Goal: Information Seeking & Learning: Compare options

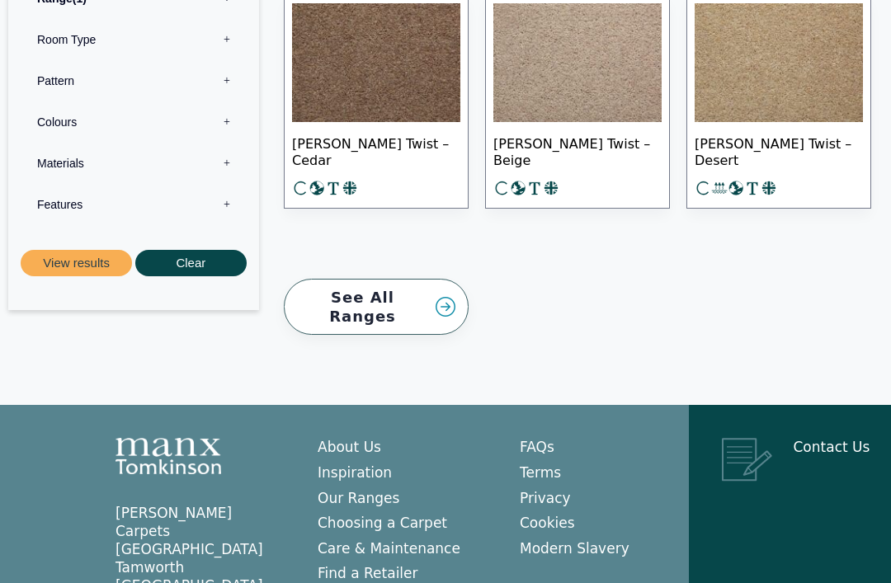
scroll to position [2720, 0]
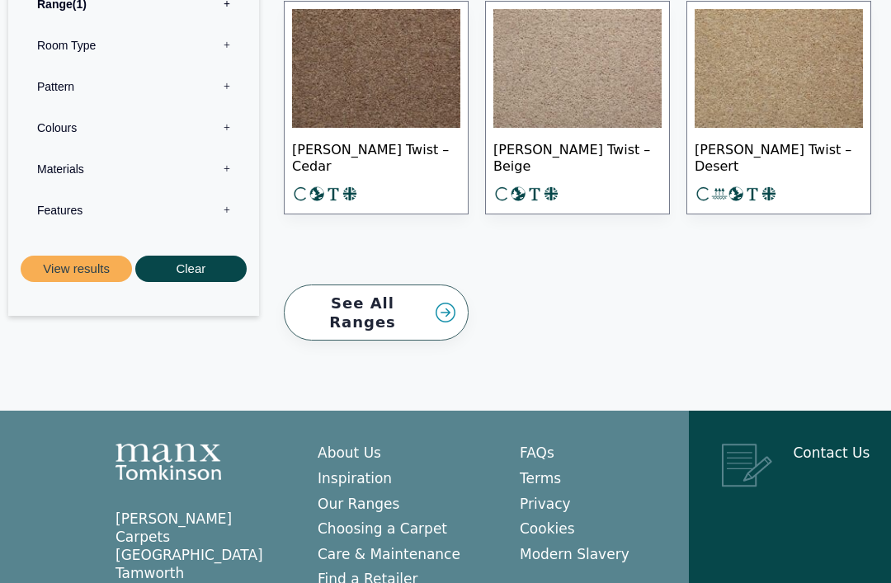
click at [427, 285] on link "See All Ranges" at bounding box center [376, 313] width 185 height 57
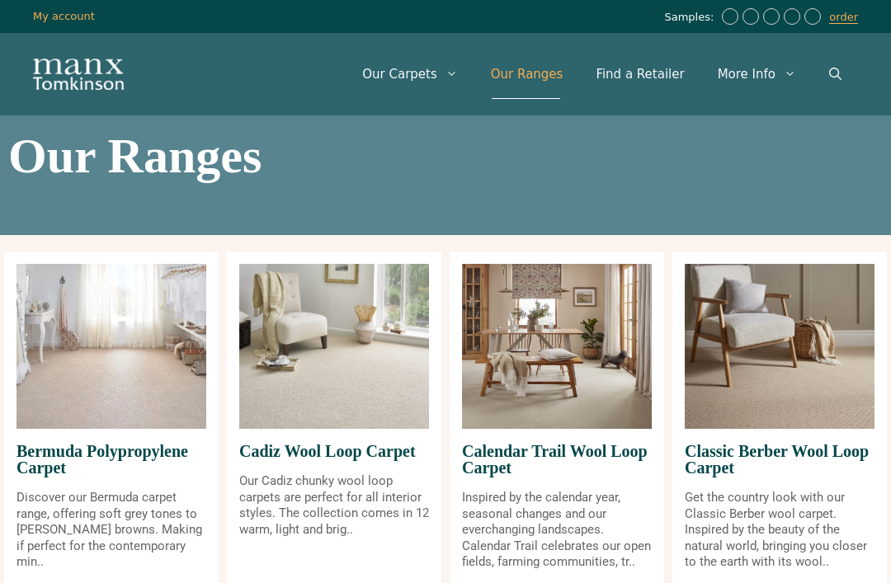
click at [828, 88] on link "Open Search Bar" at bounding box center [835, 75] width 45 height 50
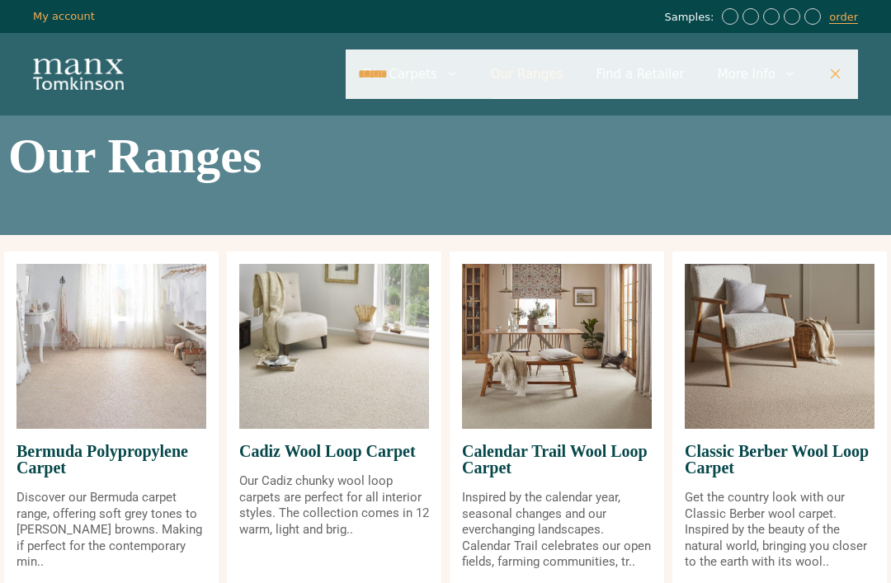
type input "******"
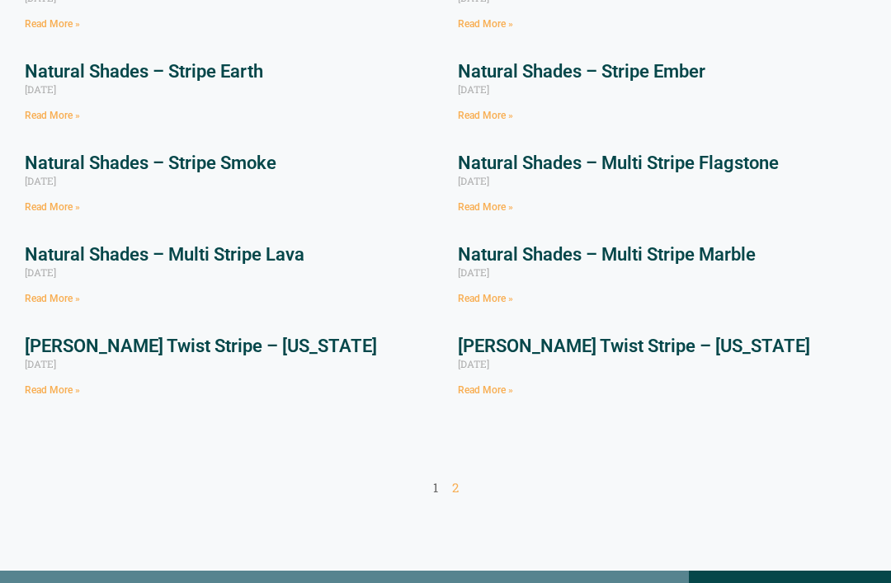
scroll to position [312, 0]
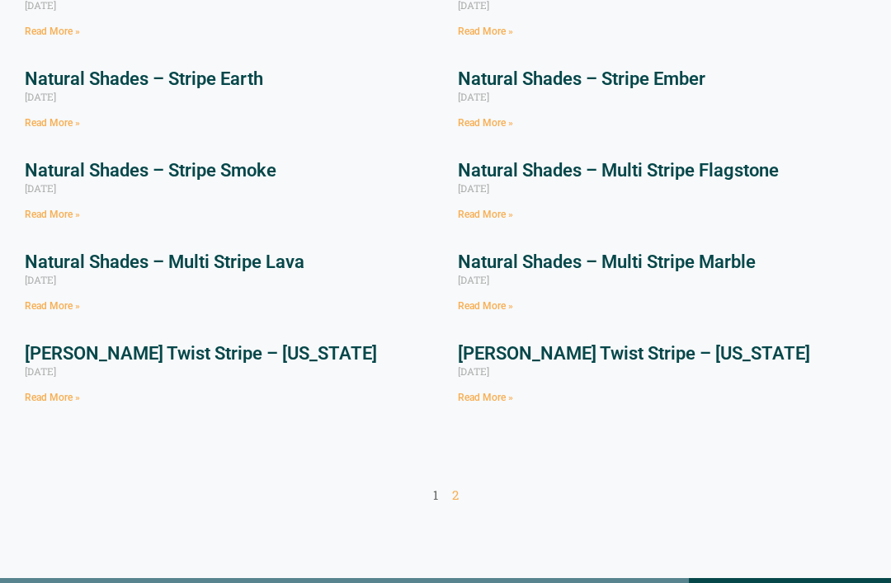
click at [111, 349] on link "[PERSON_NAME] Twist Stripe – [US_STATE]" at bounding box center [201, 354] width 352 height 21
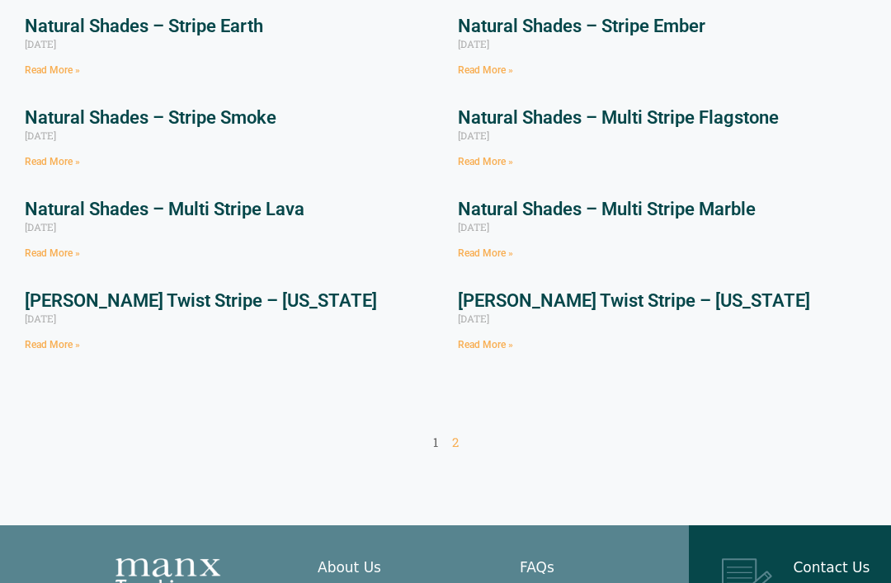
click at [654, 290] on link "Tomkinson Twist Stripe – Texas" at bounding box center [634, 300] width 352 height 21
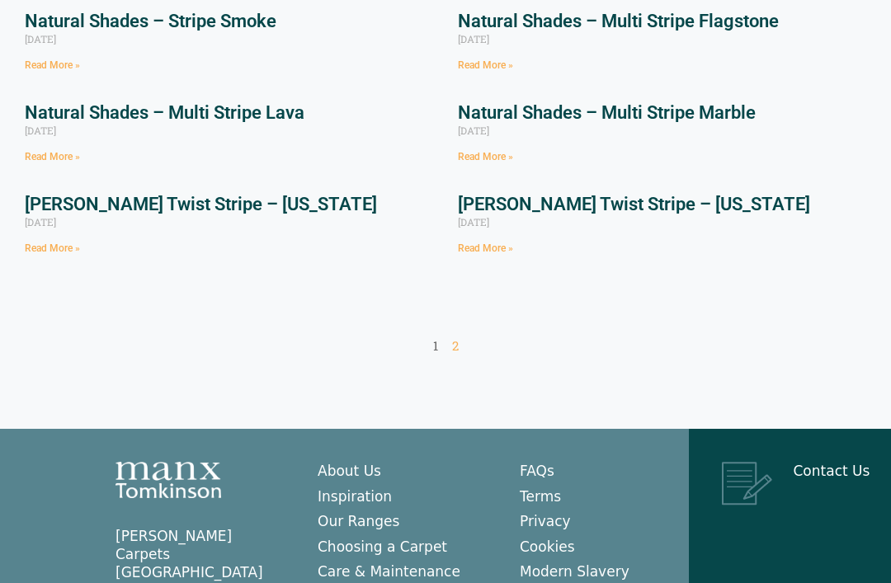
scroll to position [458, 0]
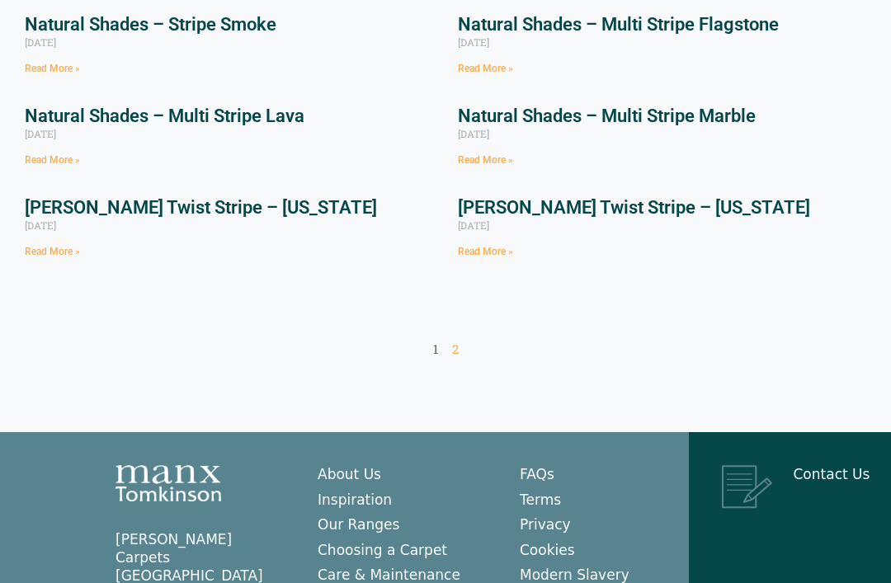
click at [458, 342] on link "Page 2" at bounding box center [455, 350] width 7 height 17
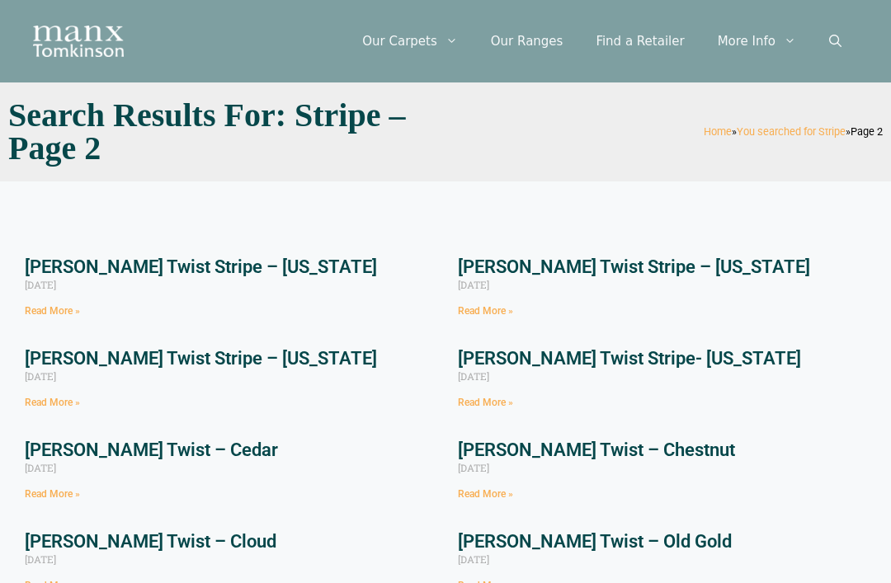
scroll to position [36, 0]
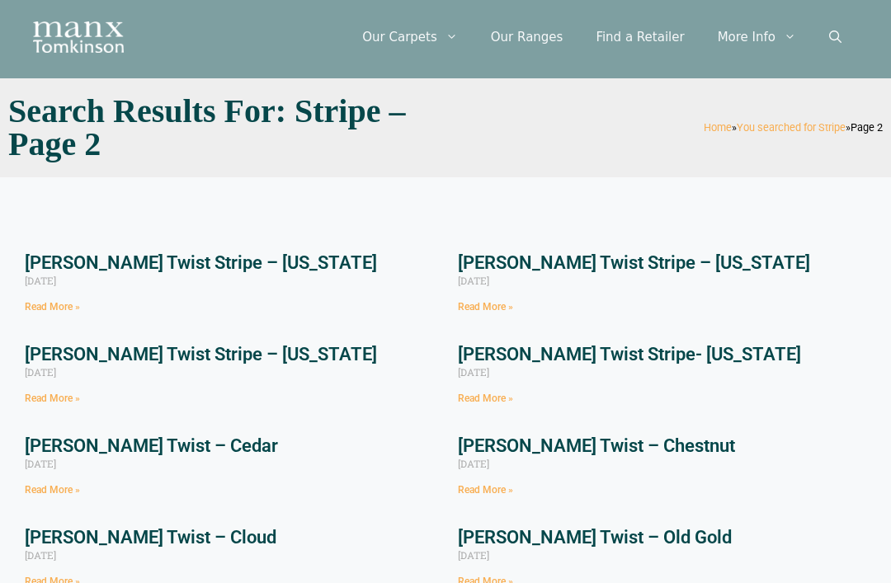
click at [115, 267] on link "[PERSON_NAME] Twist Stripe – [US_STATE]" at bounding box center [201, 263] width 352 height 21
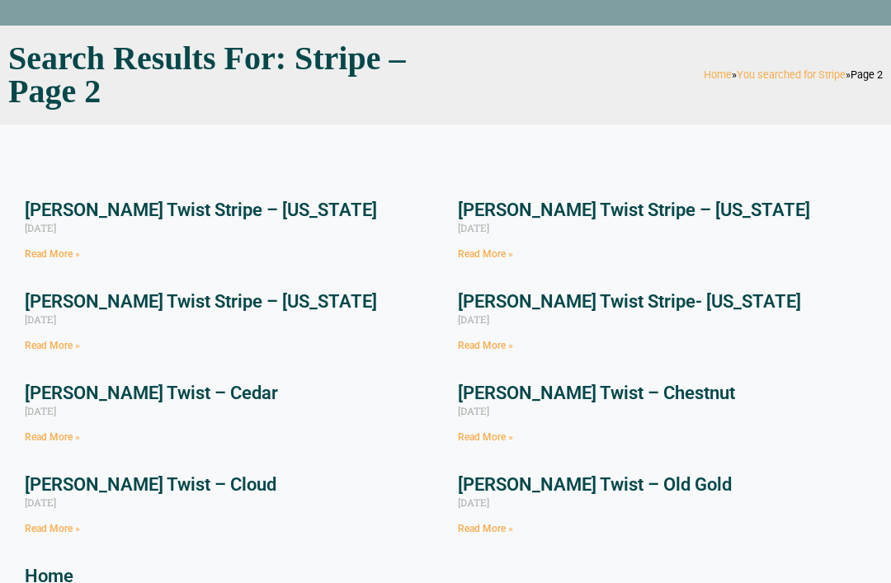
click at [225, 306] on link "[PERSON_NAME] Twist Stripe – [US_STATE]" at bounding box center [201, 301] width 352 height 21
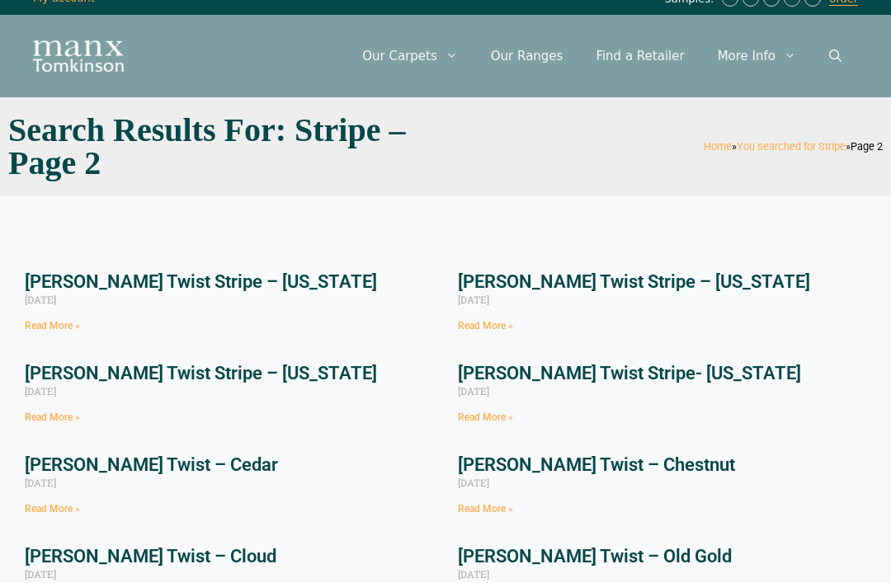
scroll to position [0, 0]
